Goal: Task Accomplishment & Management: Manage account settings

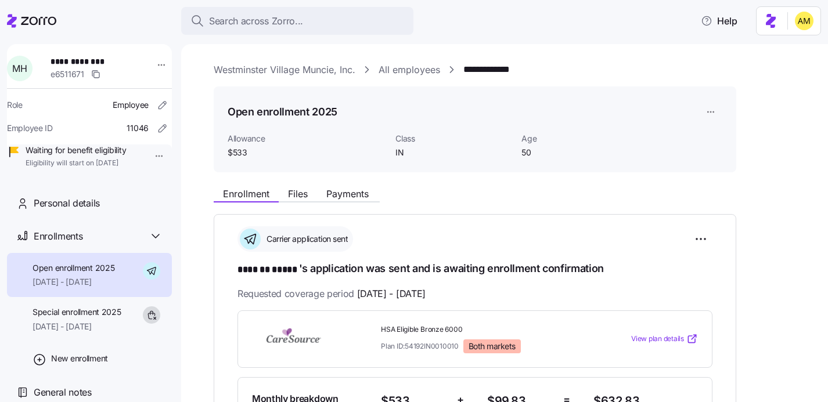
scroll to position [179, 0]
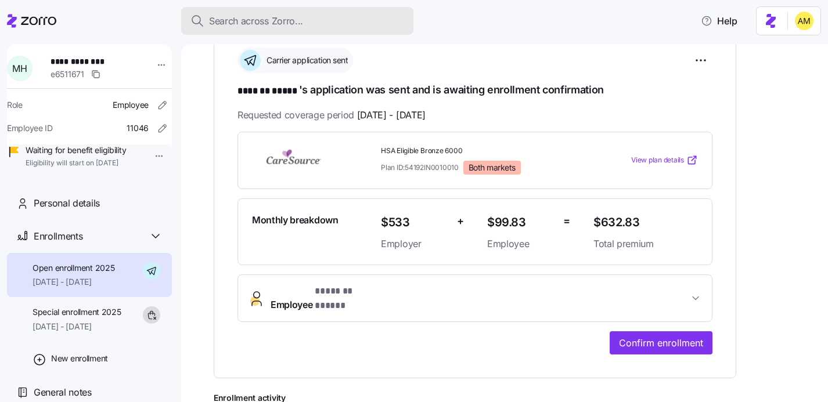
click at [250, 16] on span "Search across Zorro..." at bounding box center [256, 21] width 94 height 15
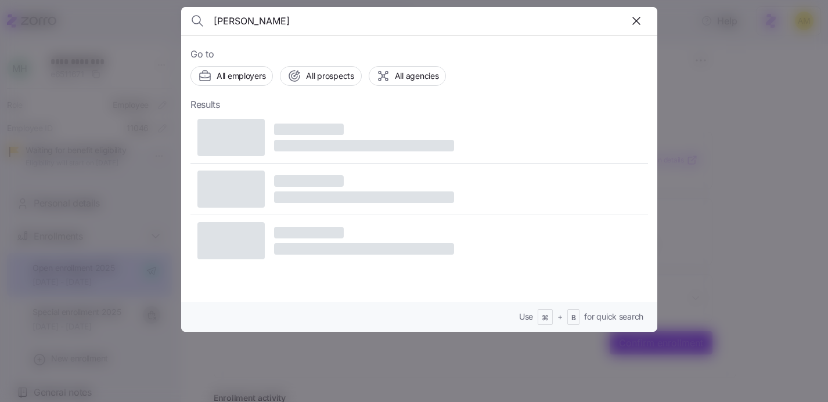
type input "Cindy Sizemore"
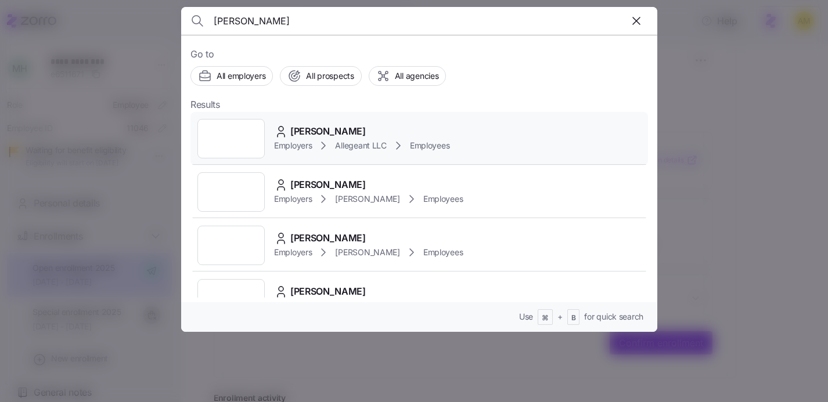
click at [308, 135] on span "Cindy Sizemore" at bounding box center [327, 131] width 75 height 15
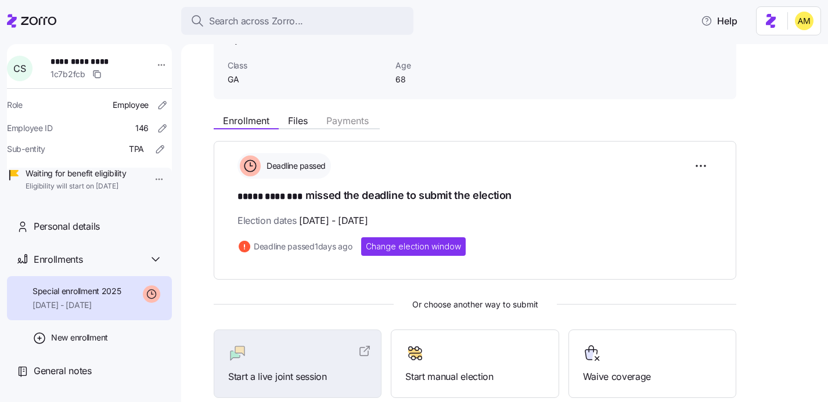
scroll to position [205, 0]
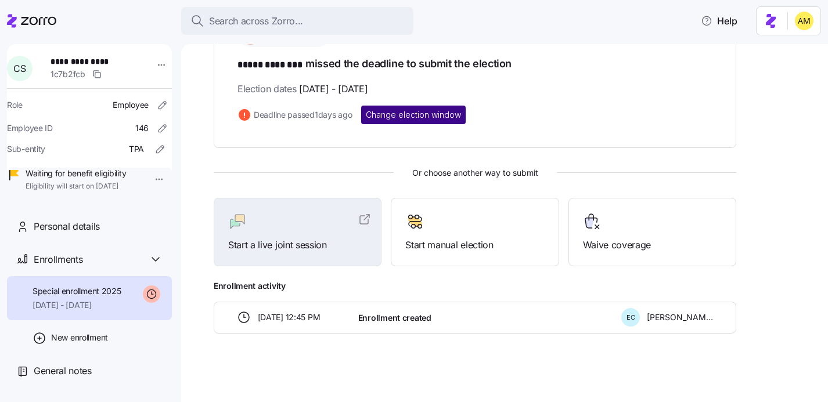
click at [402, 115] on span "Change election window" at bounding box center [413, 115] width 95 height 12
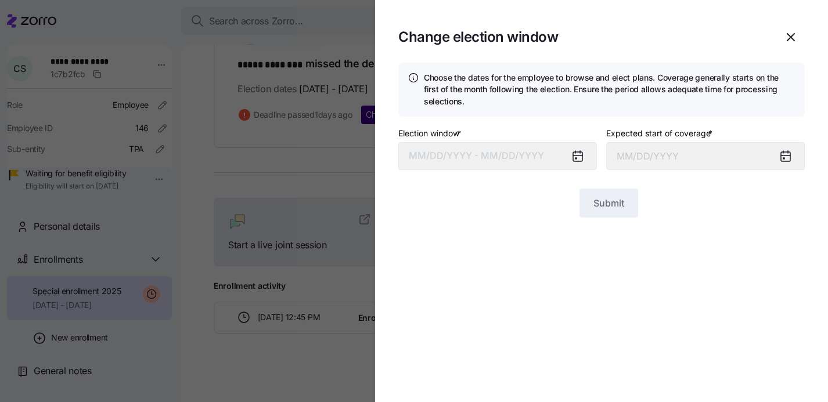
type input "October 1, 2025"
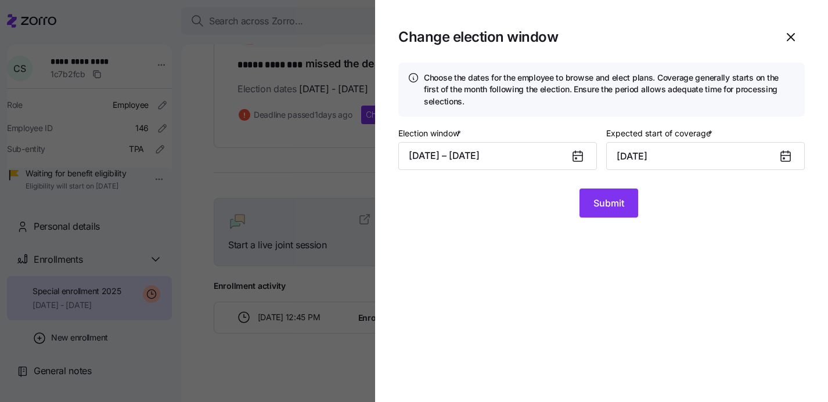
click at [573, 157] on icon at bounding box center [577, 156] width 9 height 9
click at [583, 158] on icon at bounding box center [578, 156] width 14 height 14
click at [507, 155] on button "09/11/2025 – 09/27/2025" at bounding box center [497, 156] width 199 height 28
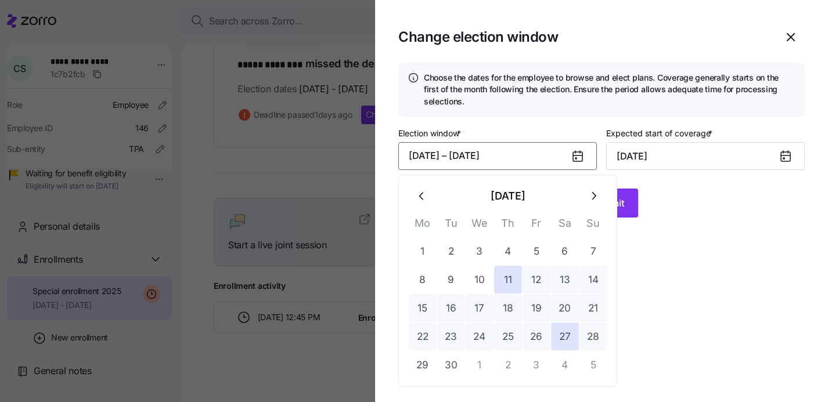
click at [592, 336] on button "28" at bounding box center [593, 337] width 28 height 28
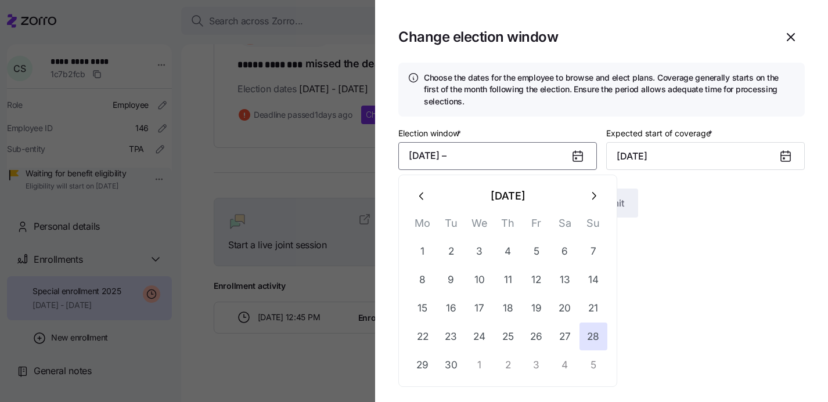
click at [657, 298] on section "Change election window Choose the dates for the employee to browse and elect pl…" at bounding box center [601, 201] width 453 height 402
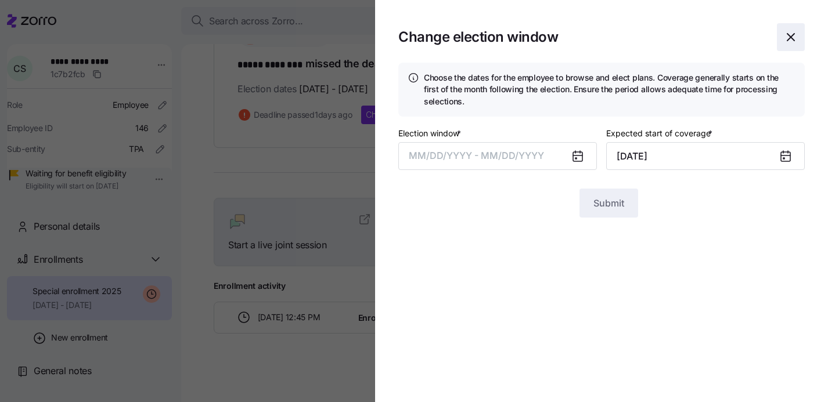
click at [799, 30] on span "button" at bounding box center [790, 37] width 27 height 27
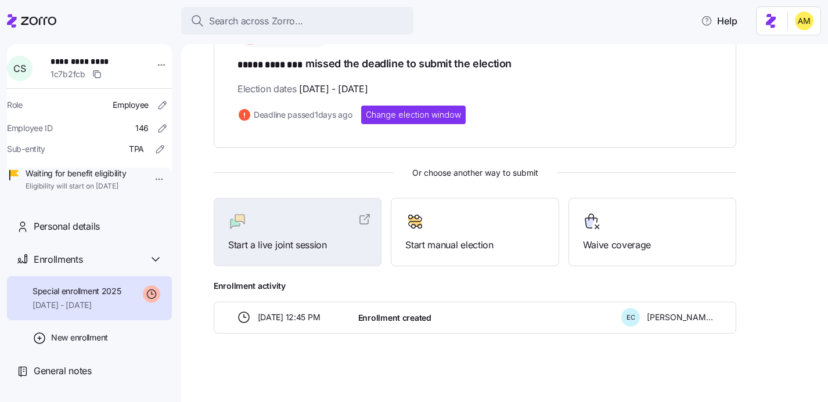
click at [318, 87] on span "09/11/2025 - 09/27/2025" at bounding box center [333, 89] width 69 height 15
click at [393, 117] on span "Change election window" at bounding box center [413, 115] width 95 height 12
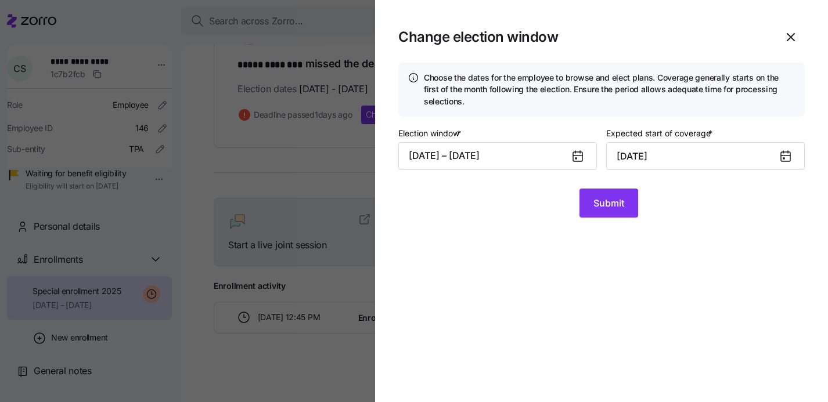
click at [579, 157] on icon at bounding box center [577, 156] width 9 height 9
click at [574, 151] on icon at bounding box center [578, 156] width 14 height 14
click at [500, 150] on button "09/11/2025 – 09/27/2025" at bounding box center [497, 156] width 199 height 28
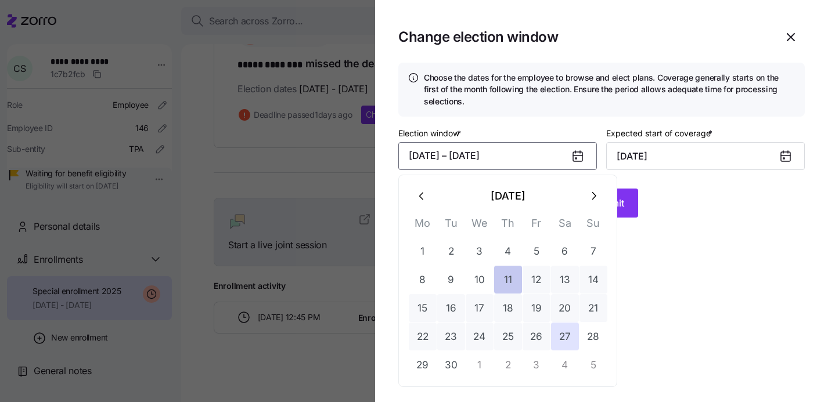
click at [512, 286] on button "11" at bounding box center [508, 280] width 28 height 28
click at [598, 342] on button "28" at bounding box center [593, 337] width 28 height 28
type input "November 1, 2025"
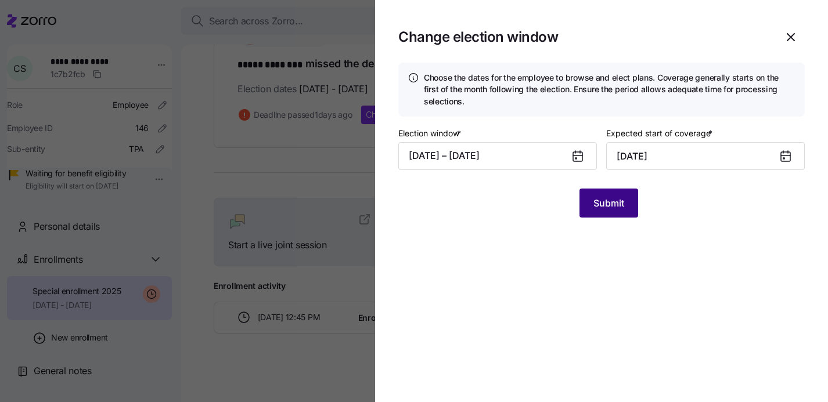
click at [617, 215] on button "Submit" at bounding box center [608, 203] width 59 height 29
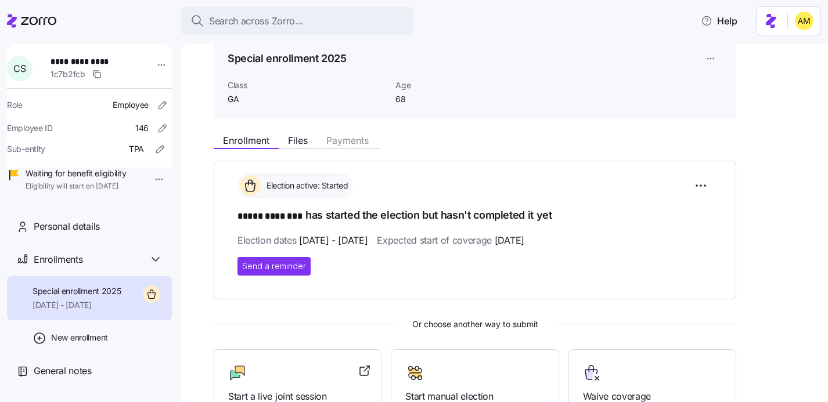
scroll to position [0, 0]
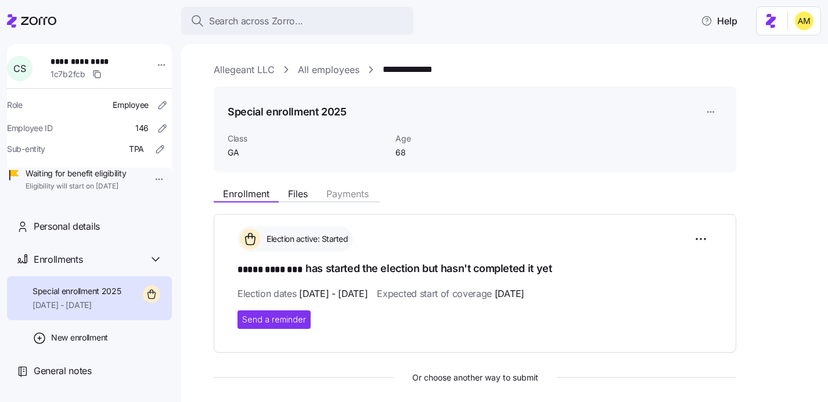
click at [773, 26] on html "**********" at bounding box center [414, 197] width 828 height 395
click at [629, 104] on html "**********" at bounding box center [414, 197] width 828 height 395
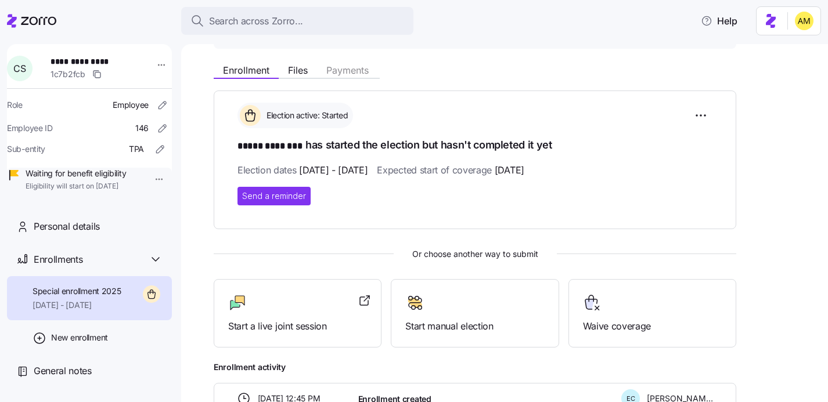
scroll to position [145, 0]
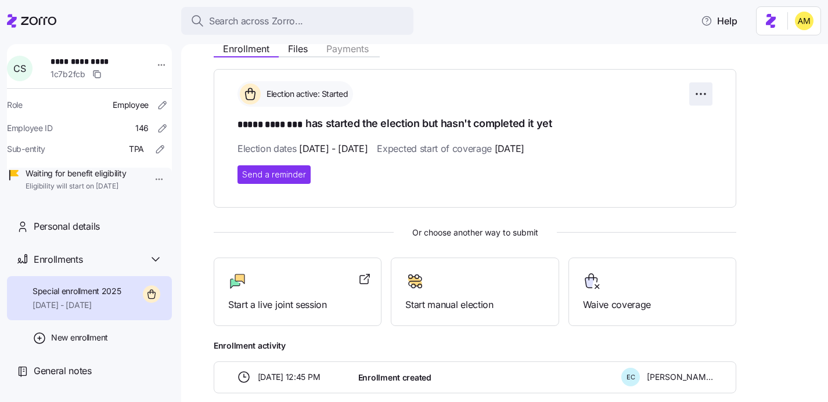
click at [695, 95] on html "**********" at bounding box center [414, 197] width 828 height 395
click at [538, 199] on html "**********" at bounding box center [414, 197] width 828 height 395
